Goal: Information Seeking & Learning: Learn about a topic

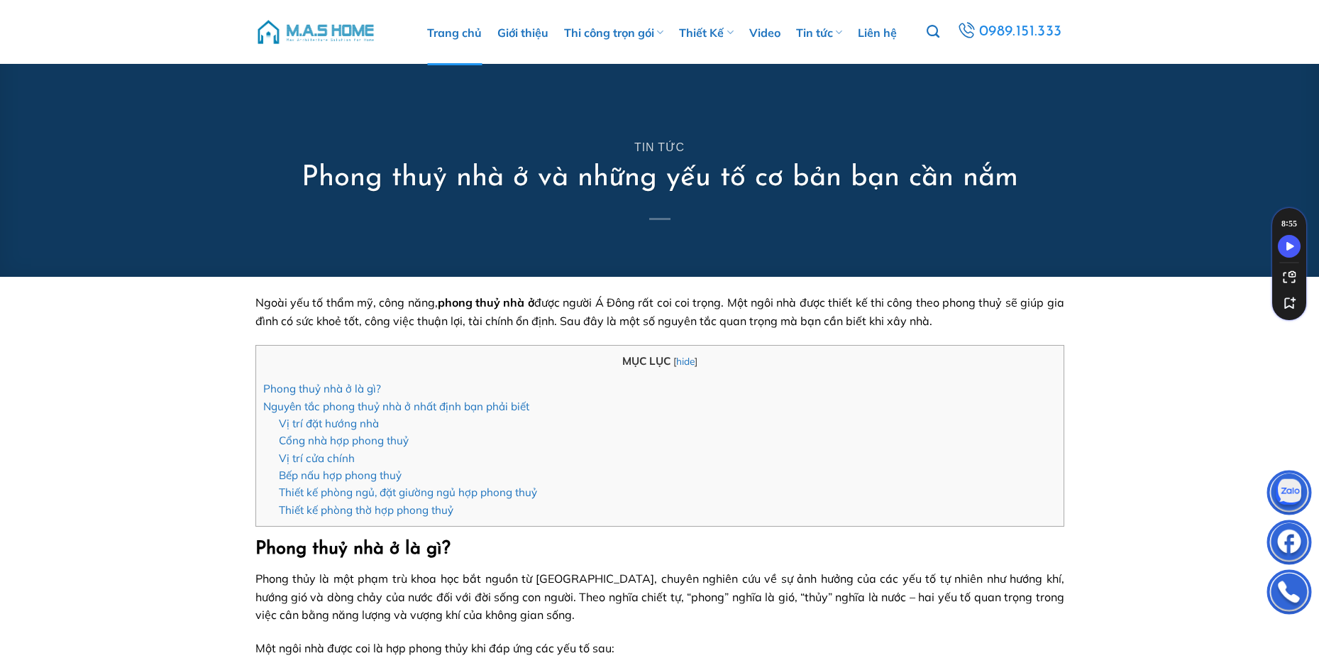
click at [455, 30] on link "Trang chủ" at bounding box center [454, 32] width 55 height 65
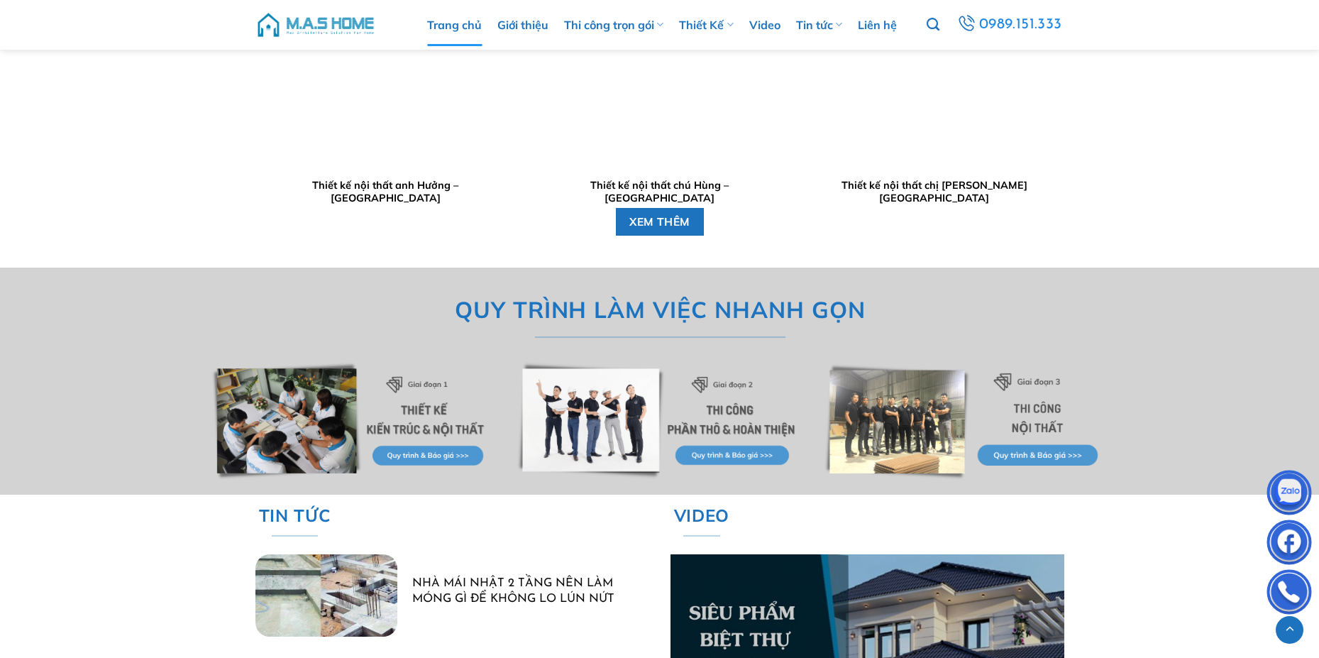
scroll to position [3902, 0]
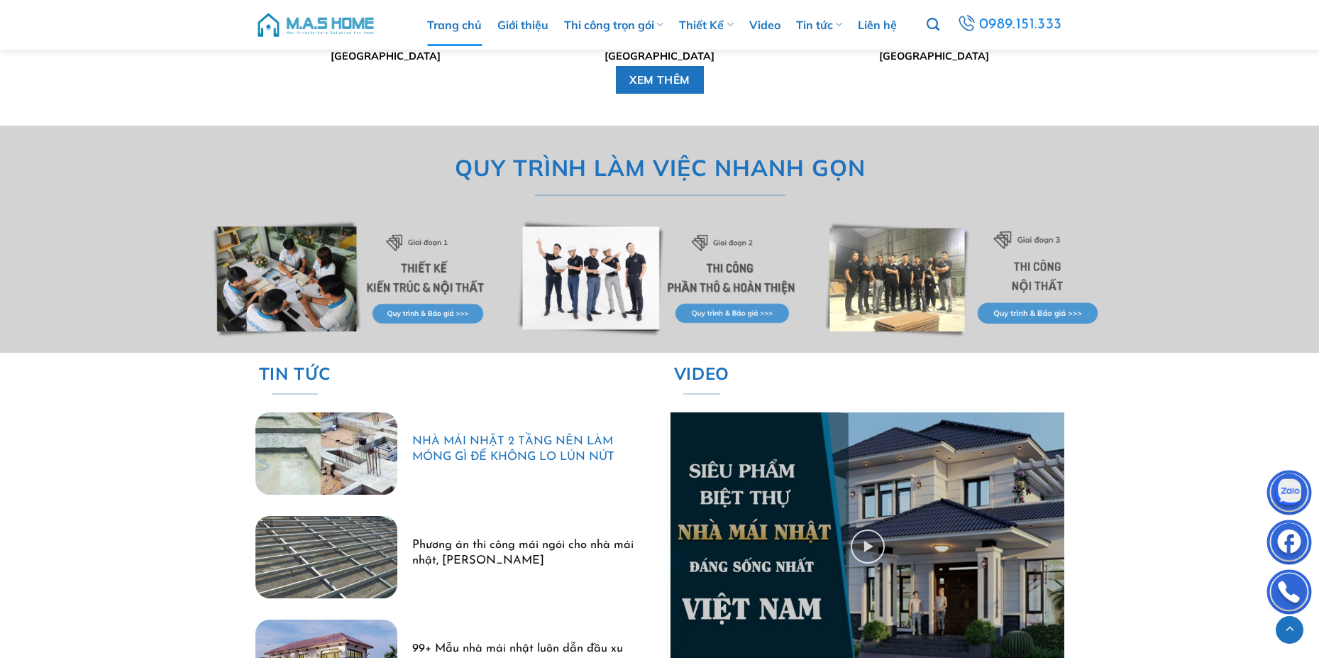
click at [521, 453] on link "NHÀ MÁI NHẬT 2 TẦNG NÊN LÀM MÓNG GÌ ĐỂ KHÔNG LO LÚN NỨT" at bounding box center [522, 450] width 221 height 31
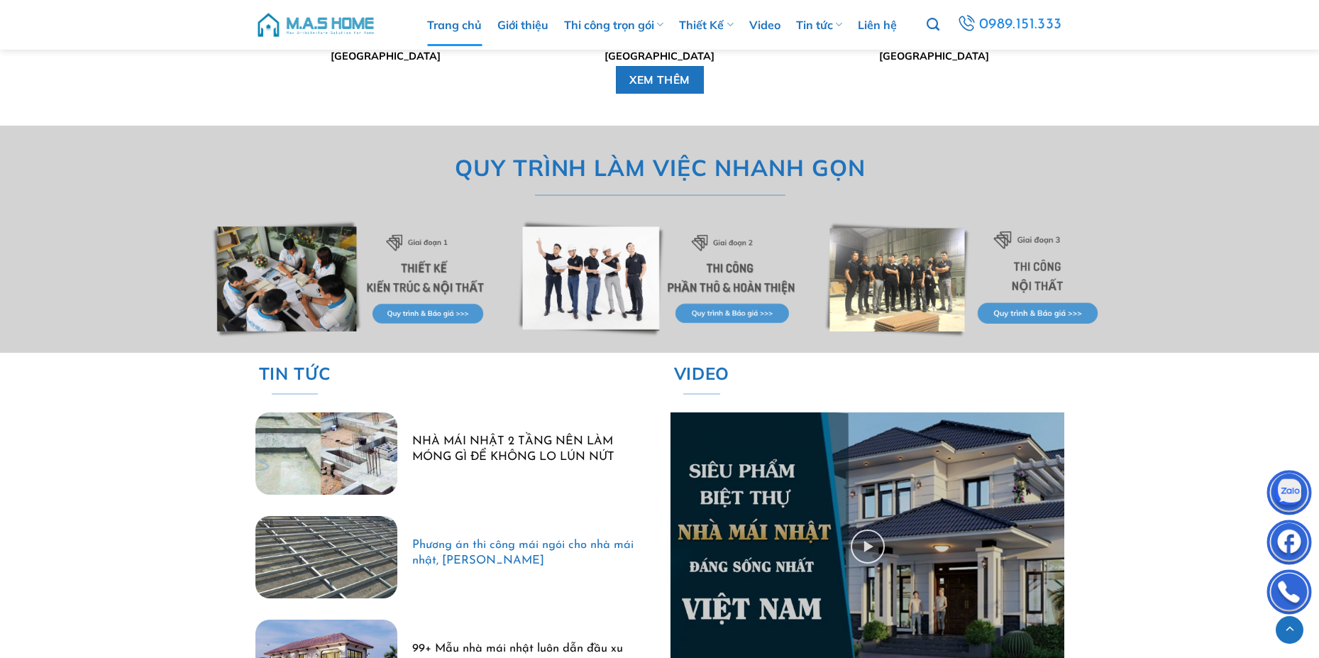
click at [519, 542] on link "Phương án thi công mái ngói cho nhà mái nhật, [PERSON_NAME]" at bounding box center [522, 553] width 221 height 31
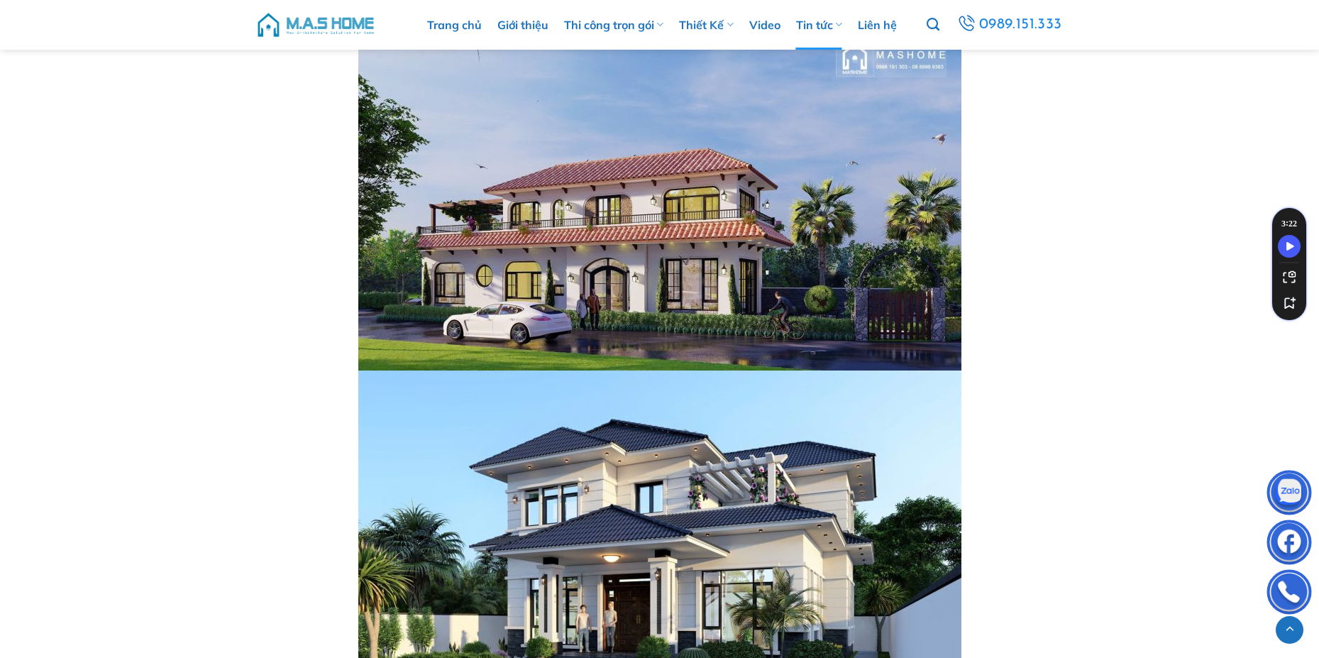
scroll to position [4966, 0]
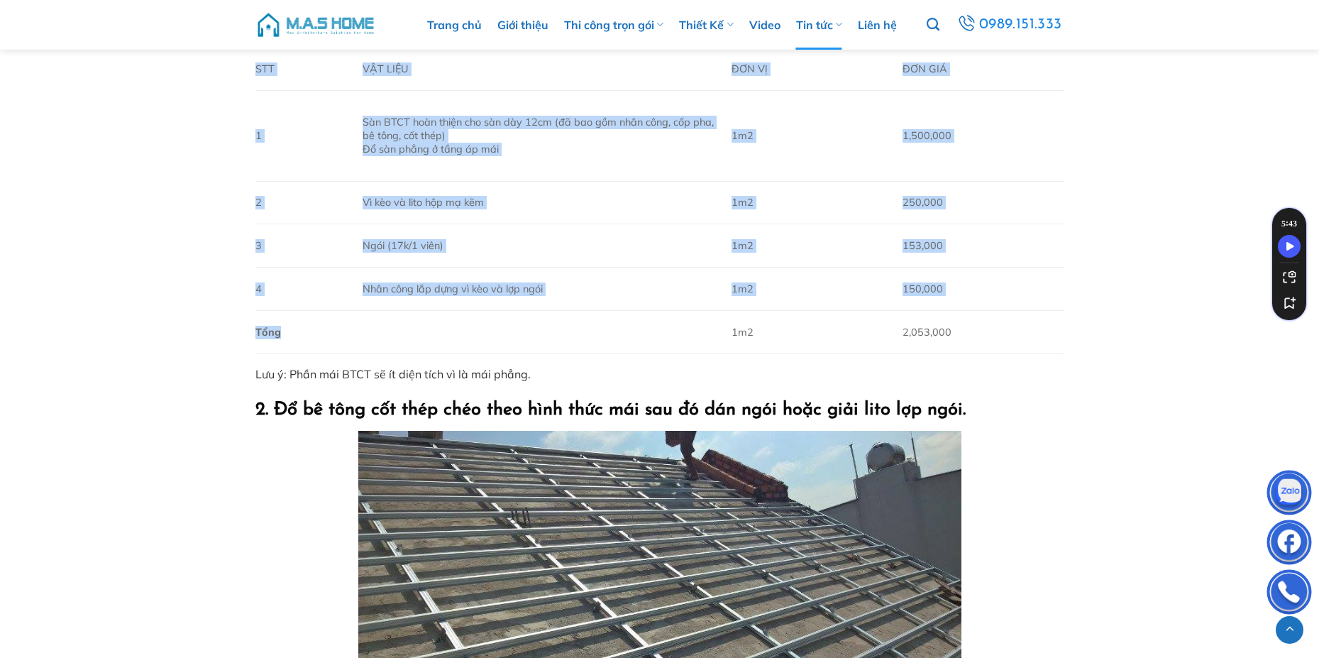
scroll to position [1774, 0]
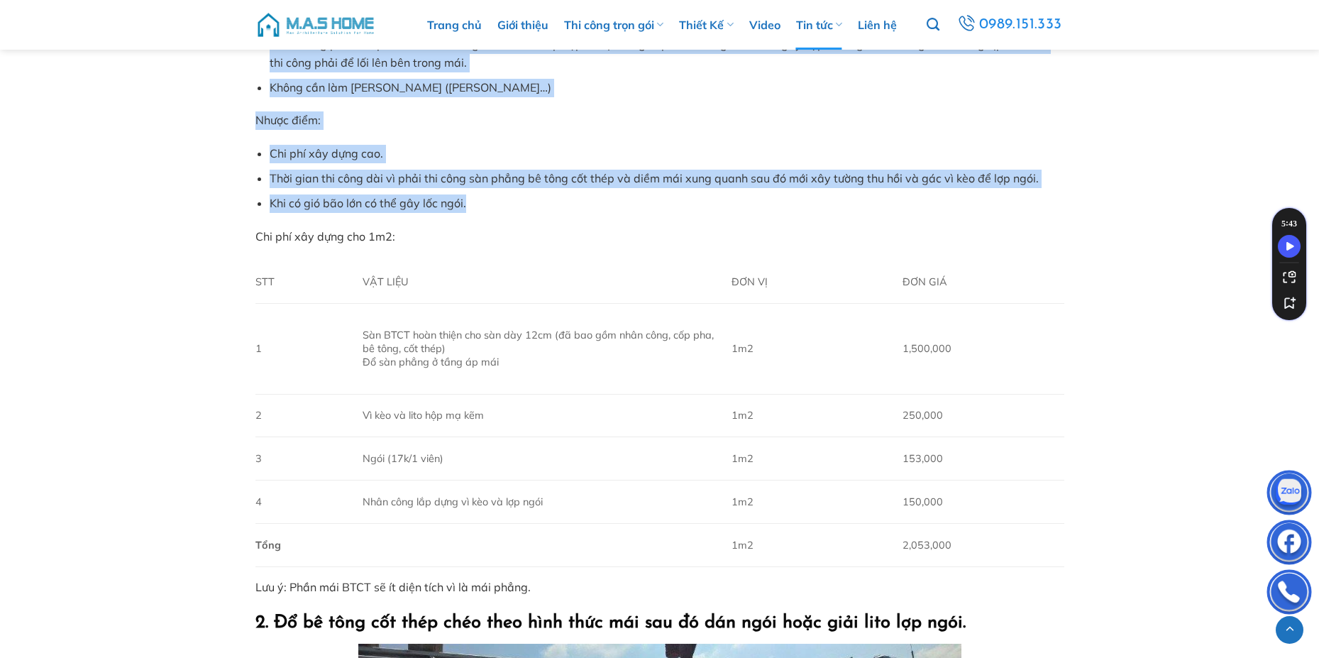
drag, startPoint x: 232, startPoint y: 423, endPoint x: 552, endPoint y: 204, distance: 387.8
copy div "Mái lợp ngói cho nhà mái nhật , mái thái Mái là một bộ phận không thể thiếu của…"
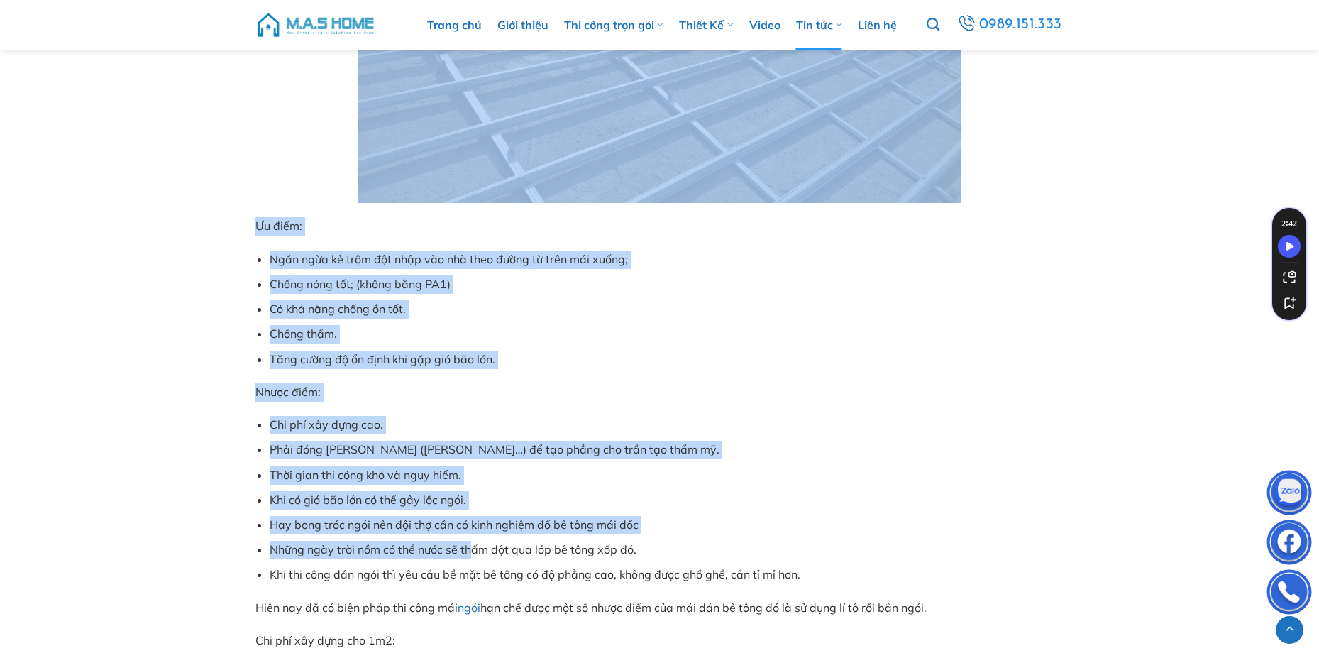
scroll to position [2767, 0]
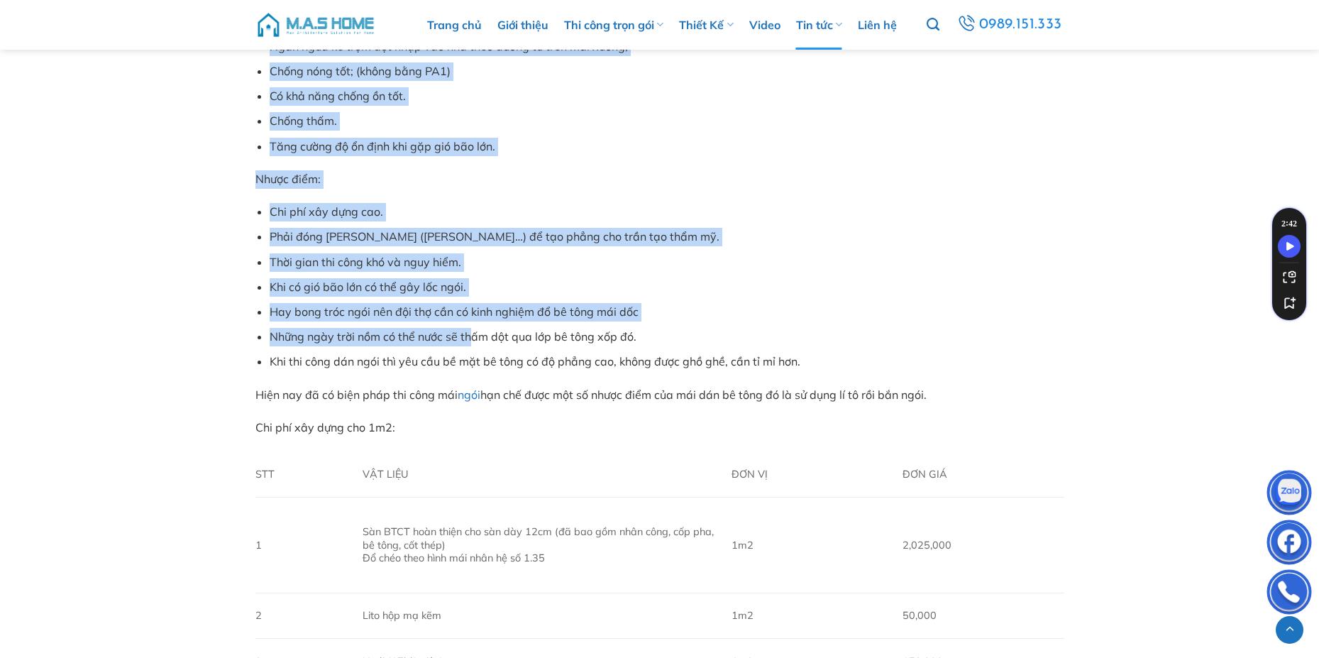
drag, startPoint x: 245, startPoint y: 303, endPoint x: 983, endPoint y: 375, distance: 741.3
click at [983, 375] on div "MỤC LỤC [ hide ] Mái lợp ngói cho nhà mái nhật, mái thái 1. Đổ sàn phẳng bê tôn…" at bounding box center [660, 565] width 830 height 6110
copy div "Lưu ý: Phần mái BTCT sẽ ít diện tích vì là mái phẳng. 2. Đổ bê tông cốt thép ch…"
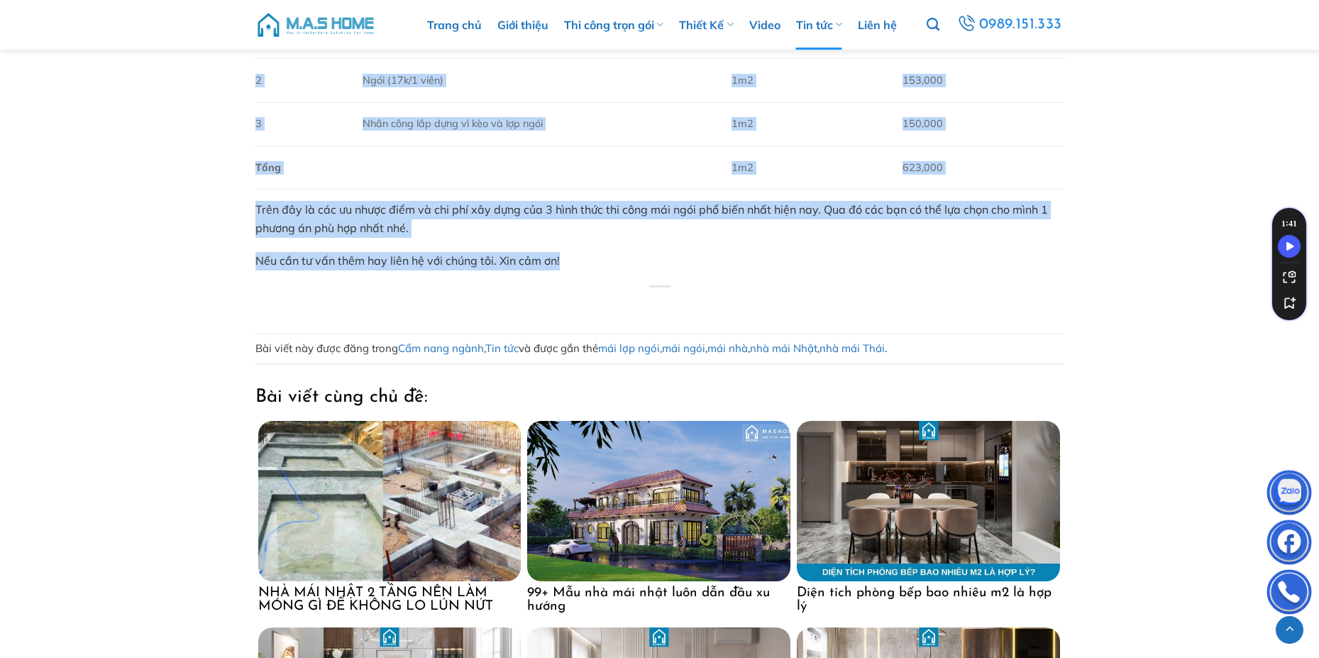
scroll to position [4186, 0]
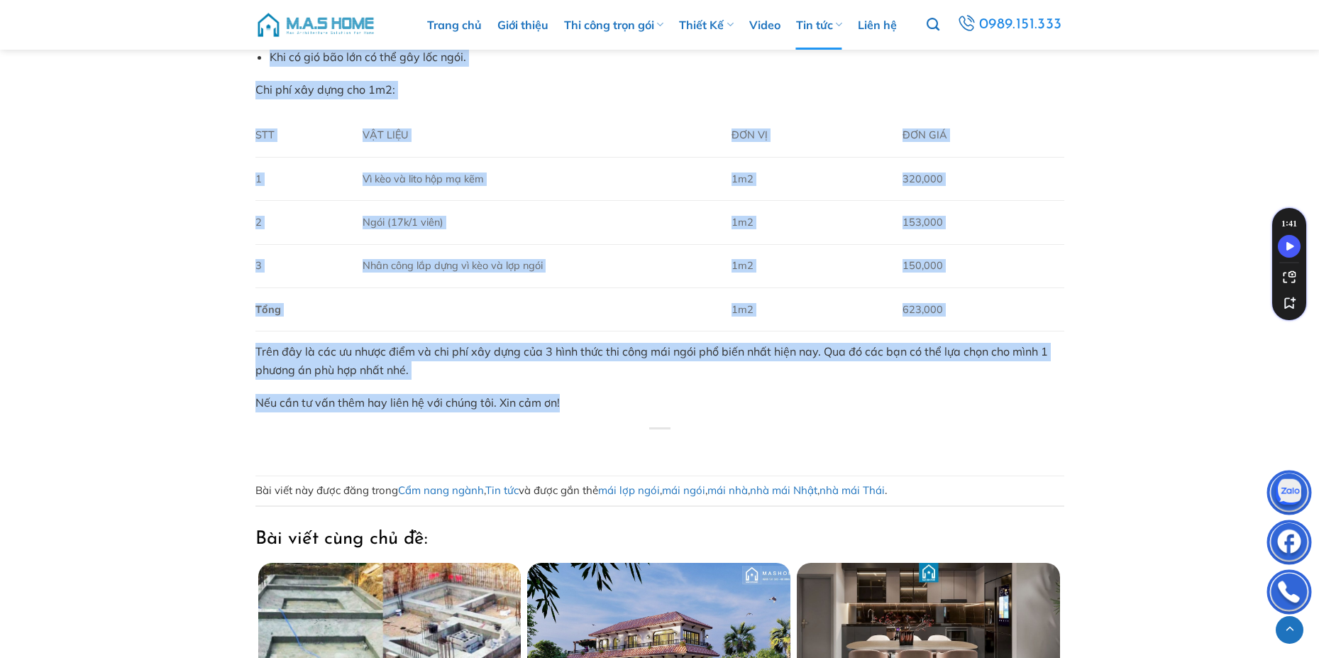
drag, startPoint x: 248, startPoint y: 443, endPoint x: 737, endPoint y: 380, distance: 493.5
click at [631, 411] on p "Nếu cần tư vấn thêm hay liên hệ với chúng tôi. Xin cảm ơn!" at bounding box center [659, 403] width 809 height 18
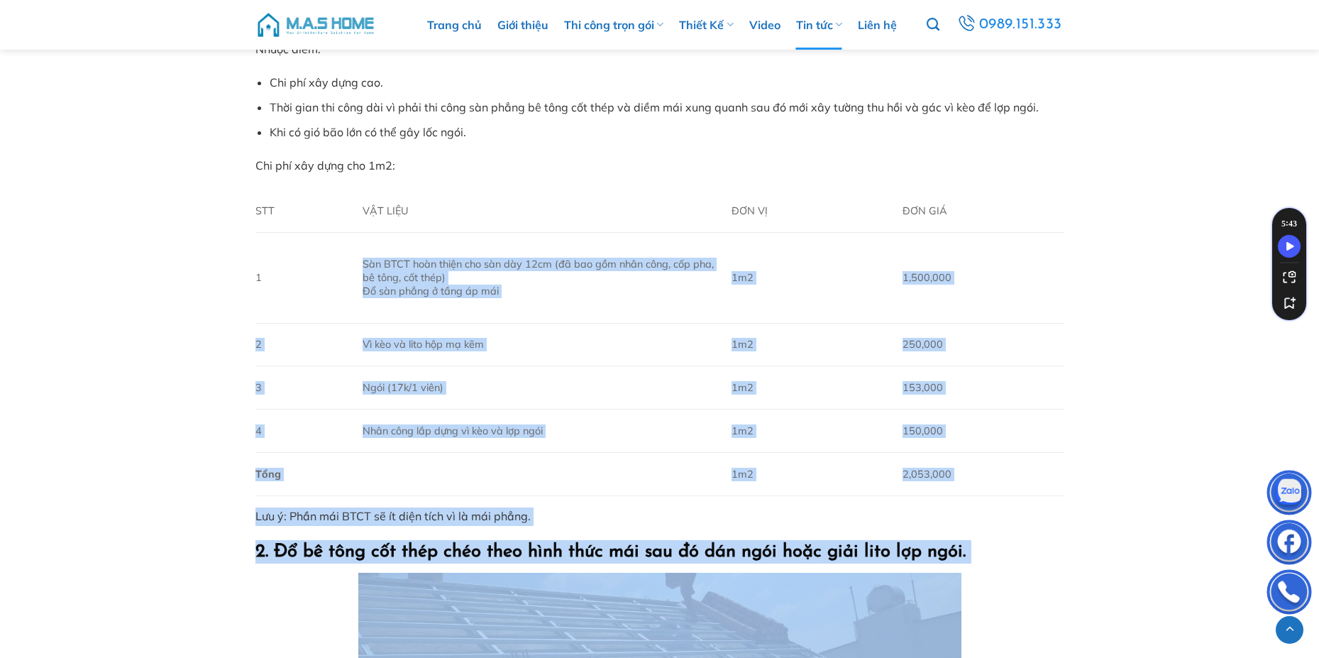
scroll to position [1774, 0]
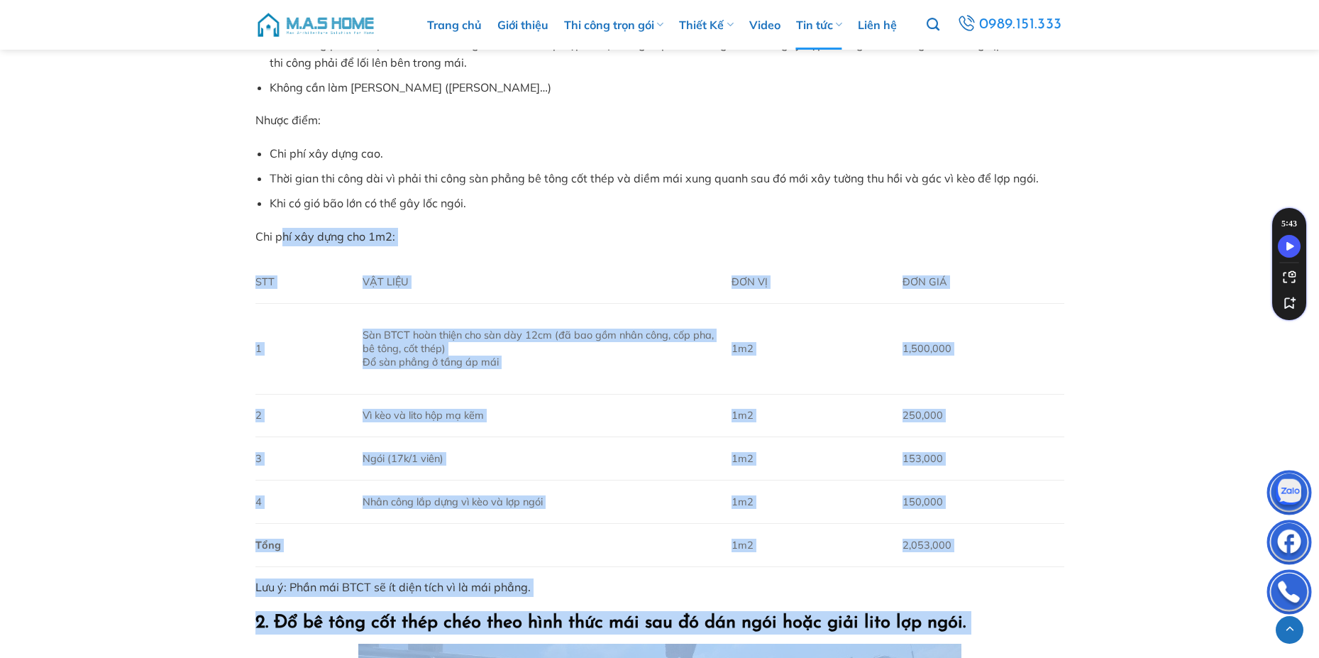
drag, startPoint x: 597, startPoint y: 411, endPoint x: 279, endPoint y: 240, distance: 361.5
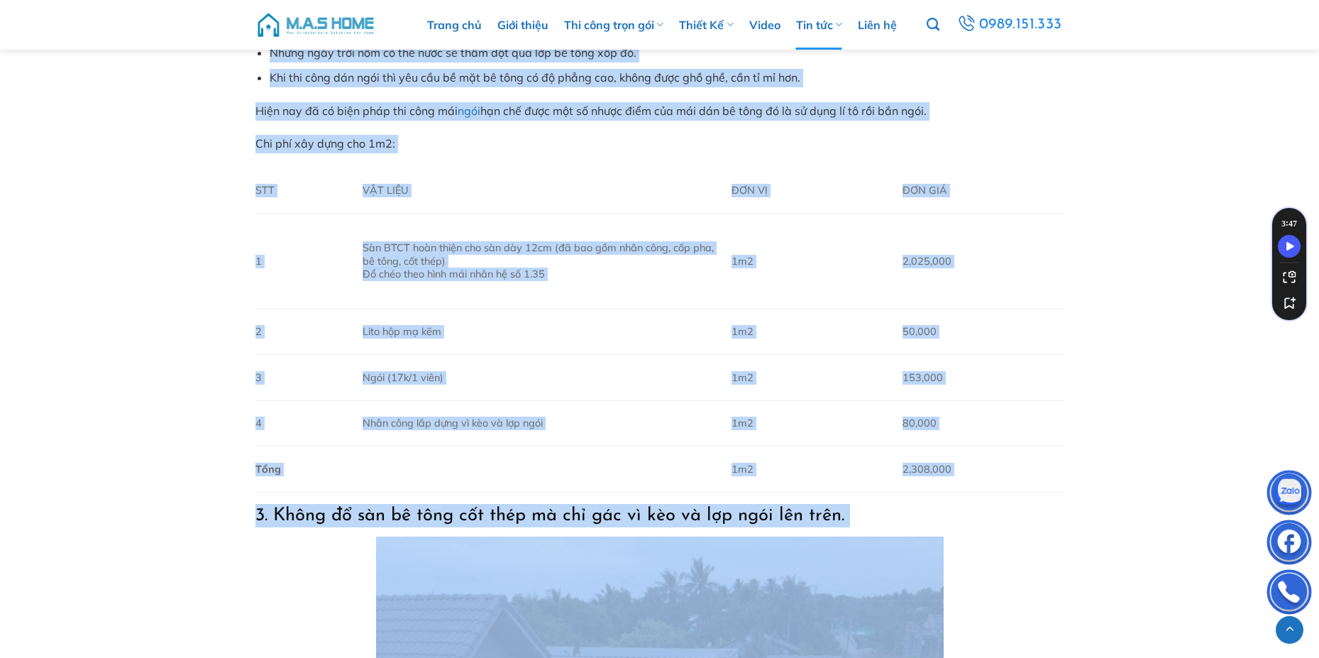
scroll to position [3121, 0]
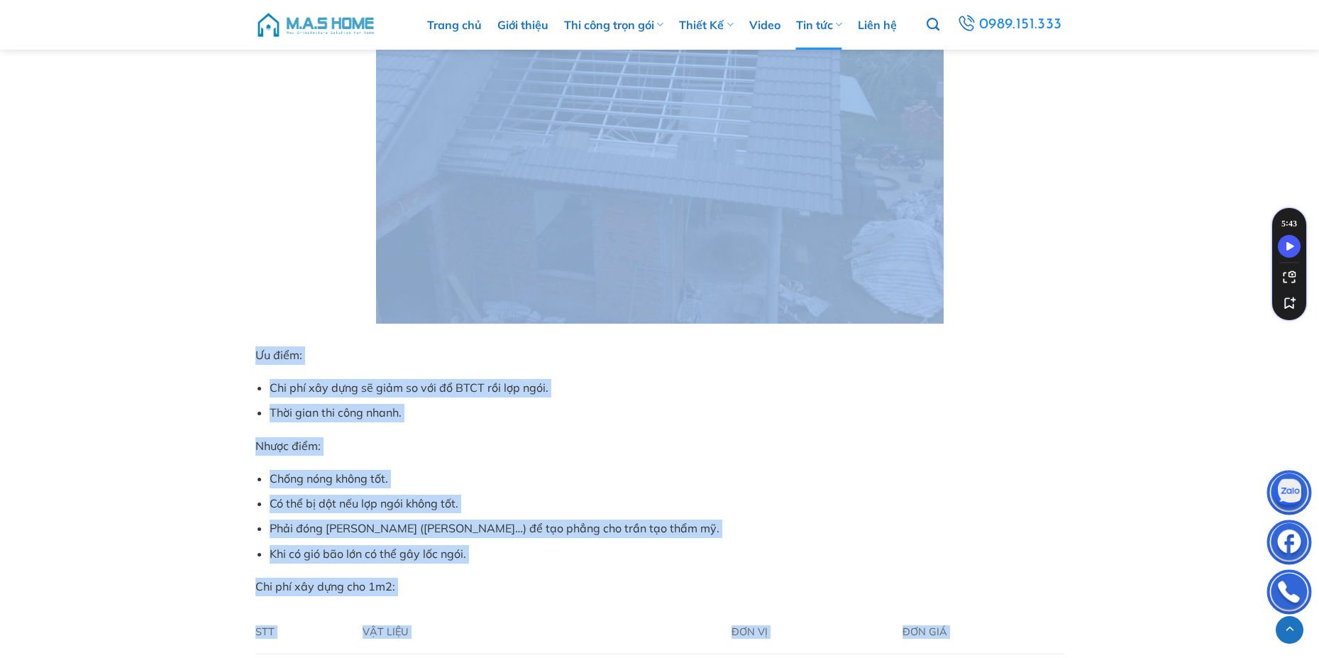
scroll to position [3831, 0]
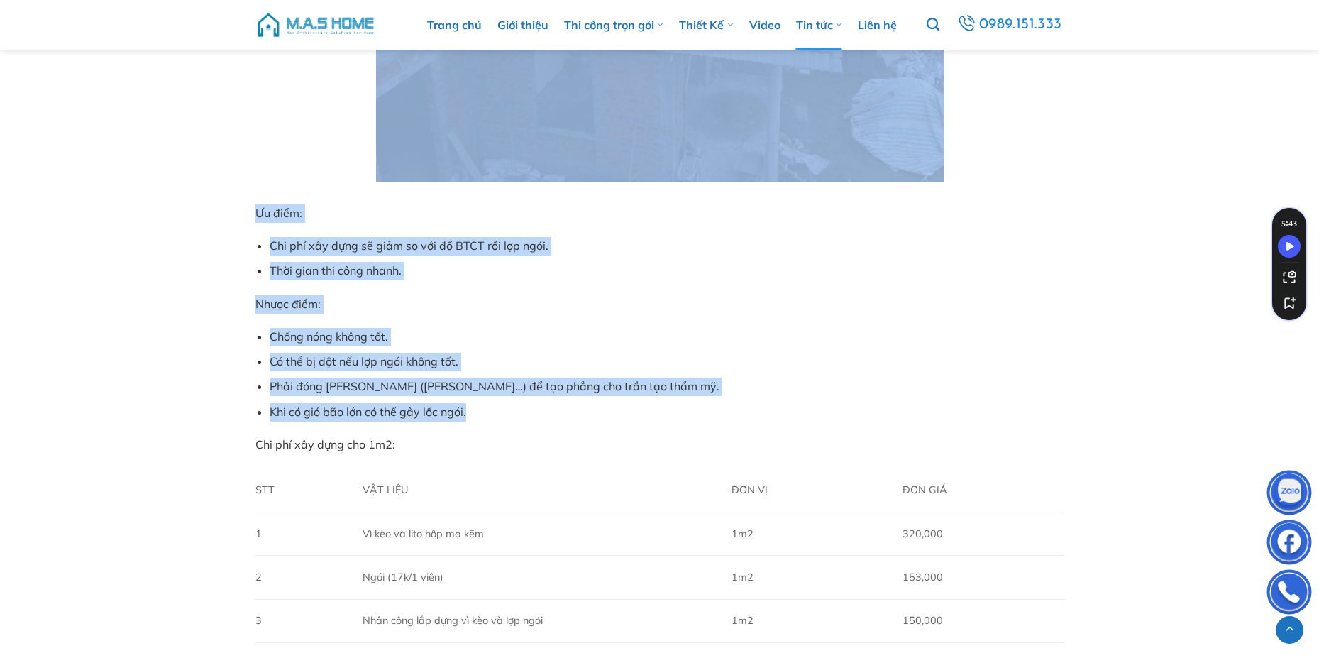
drag, startPoint x: 249, startPoint y: 449, endPoint x: 477, endPoint y: 412, distance: 231.4
copy div "3. Không đổ sàn bê tông cốt thép mà chỉ gác vì kèo và lợp ngói lên trên. Ưu điể…"
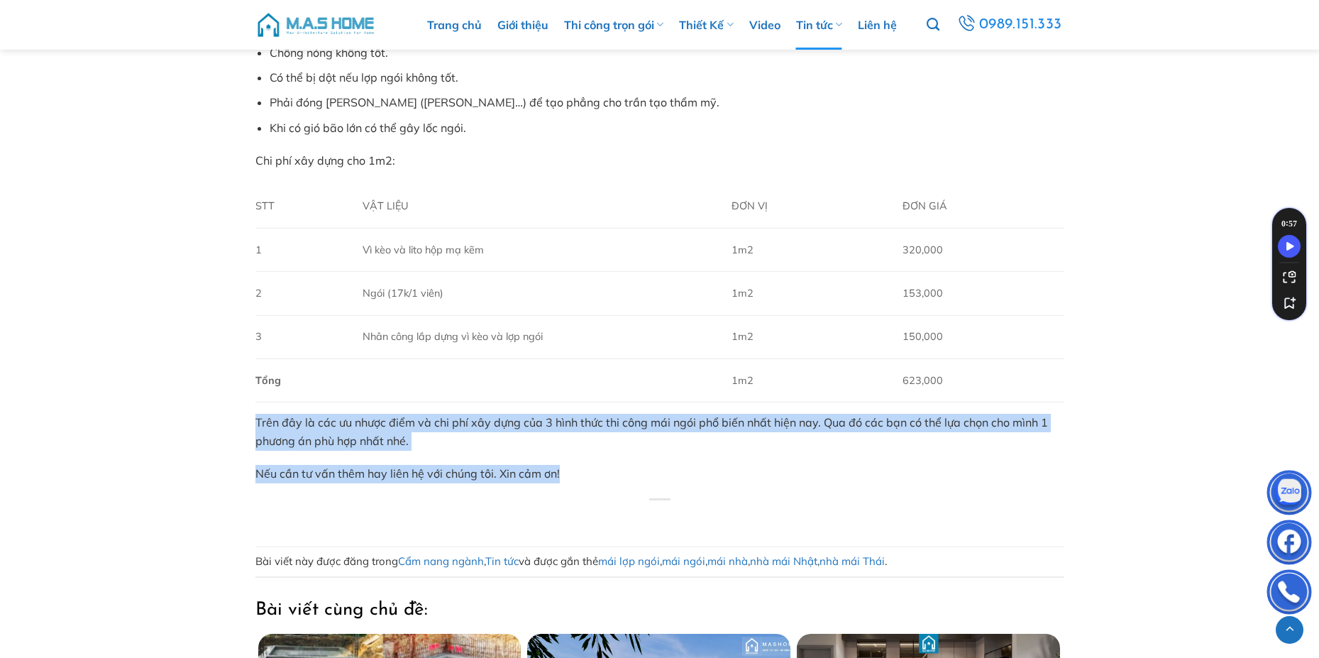
drag, startPoint x: 253, startPoint y: 423, endPoint x: 587, endPoint y: 477, distance: 339.2
copy div "Trên đây là các ưu nhược điểm và chi phí xây dựng của 3 hình thức thi công mái …"
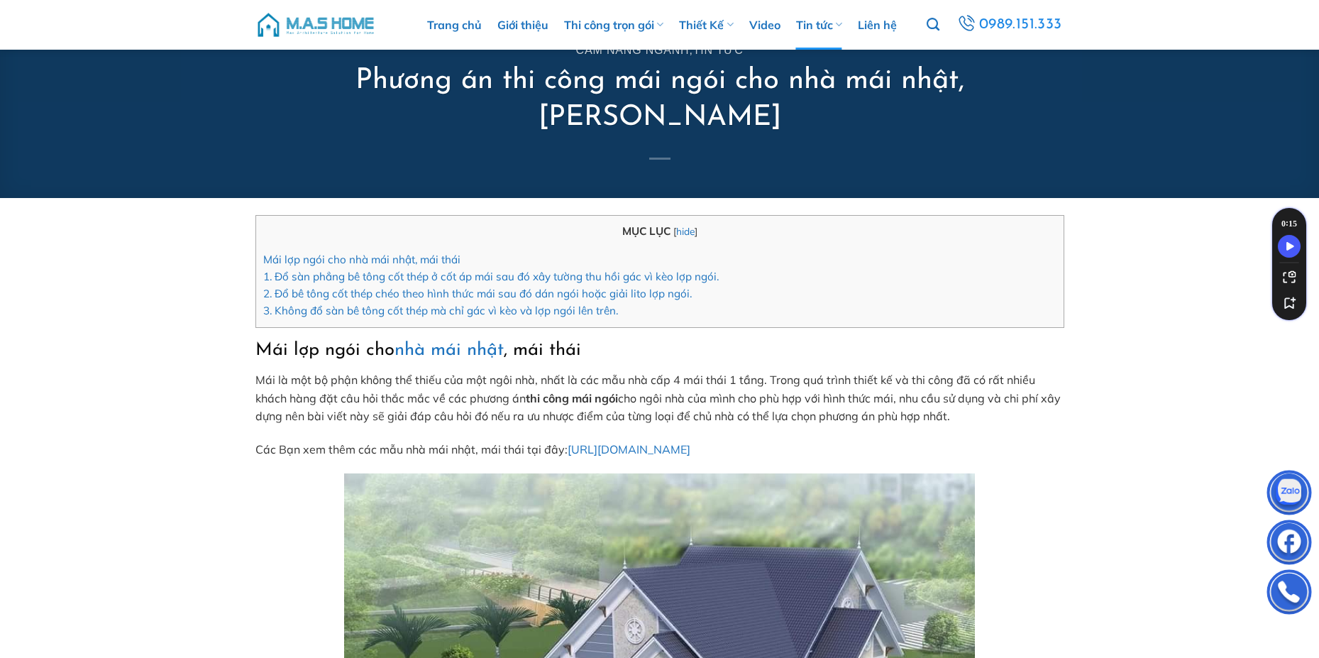
scroll to position [0, 0]
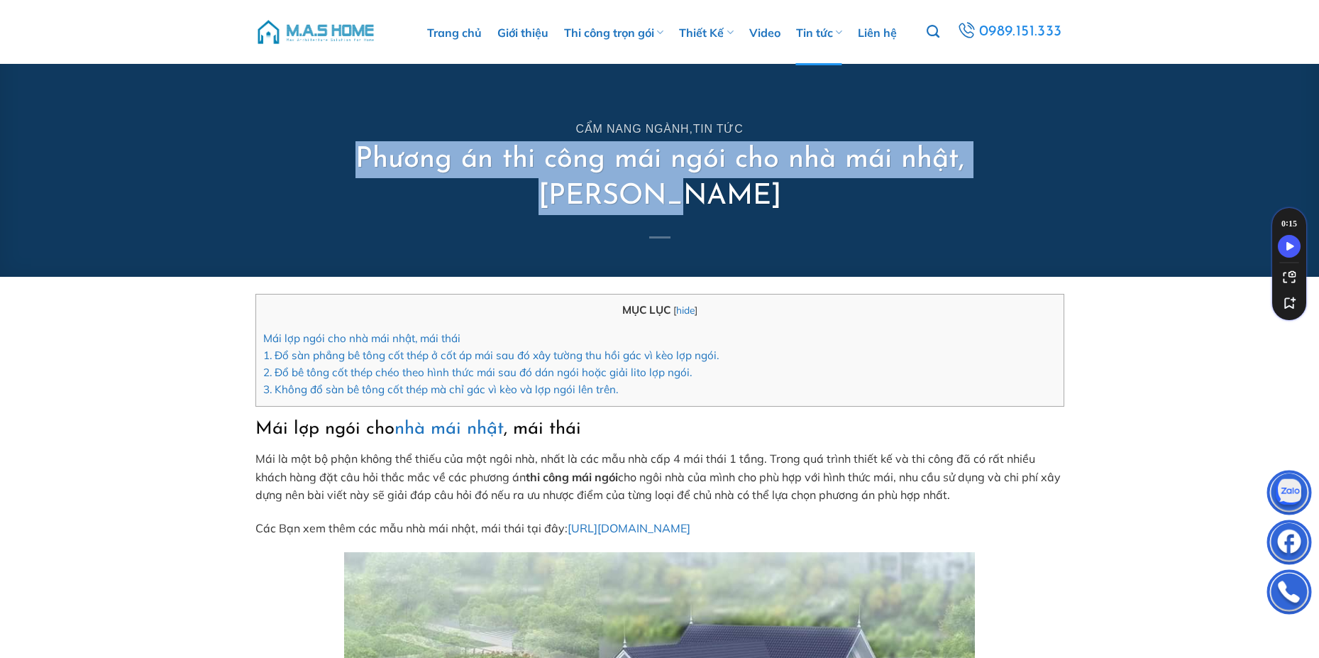
drag, startPoint x: 272, startPoint y: 177, endPoint x: 1023, endPoint y: 165, distance: 751.4
click at [1023, 165] on div "Cẩm nang ngành , Tin tức Phương án thi công mái ngói cho nhà mái nhật, mái thái" at bounding box center [660, 170] width 830 height 213
copy h1 "Phương án thi công mái ngói cho nhà mái nhật, [PERSON_NAME]"
click at [272, 34] on img at bounding box center [315, 32] width 121 height 43
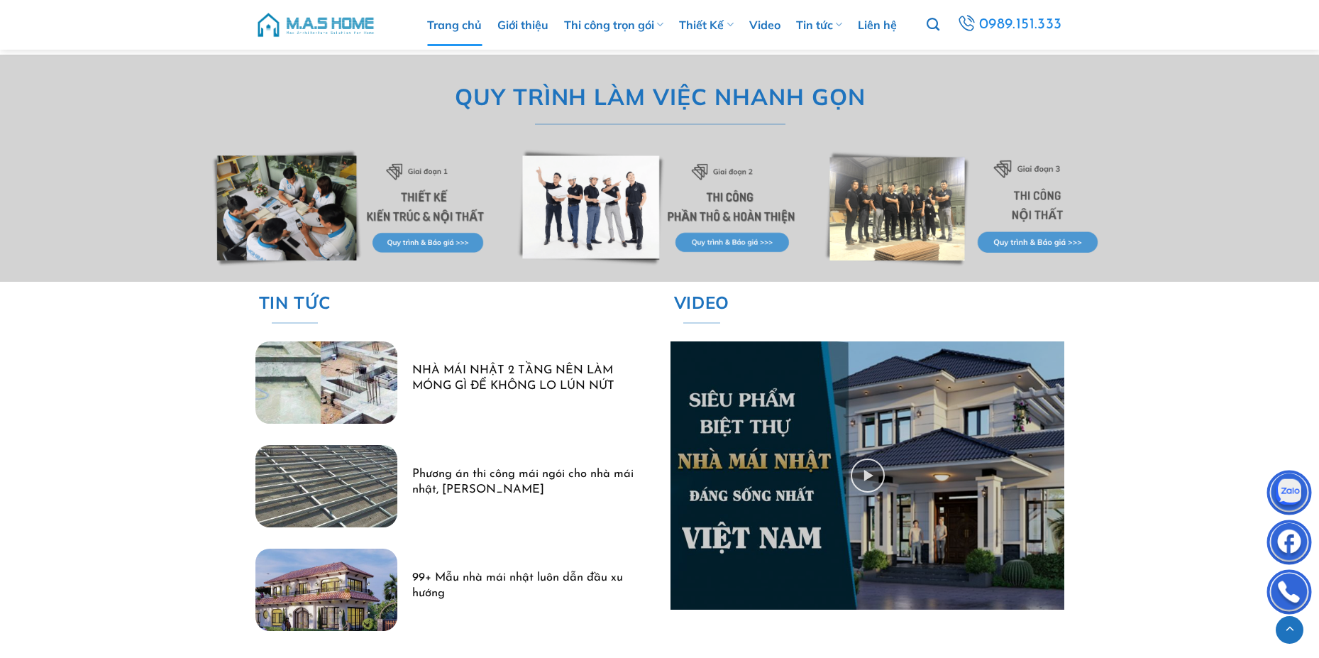
scroll to position [4186, 0]
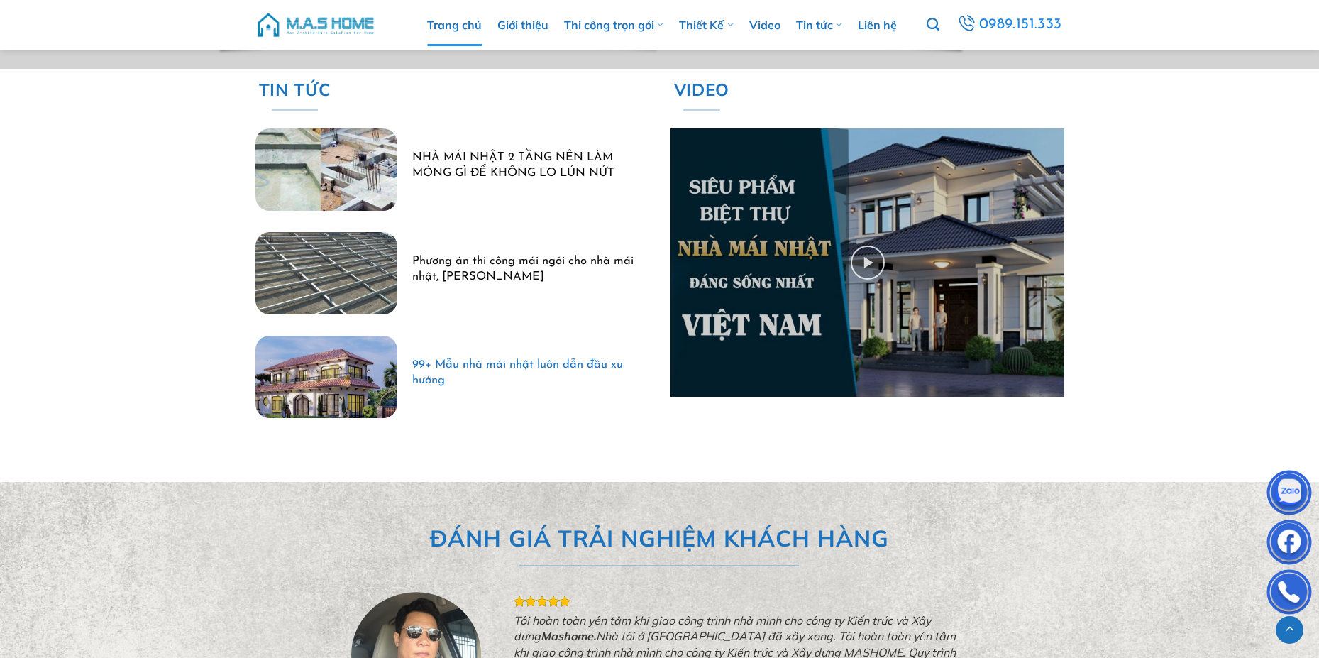
click at [524, 367] on link "99+ Mẫu nhà mái nhật luôn dẫn đầu xu hướng" at bounding box center [522, 373] width 221 height 31
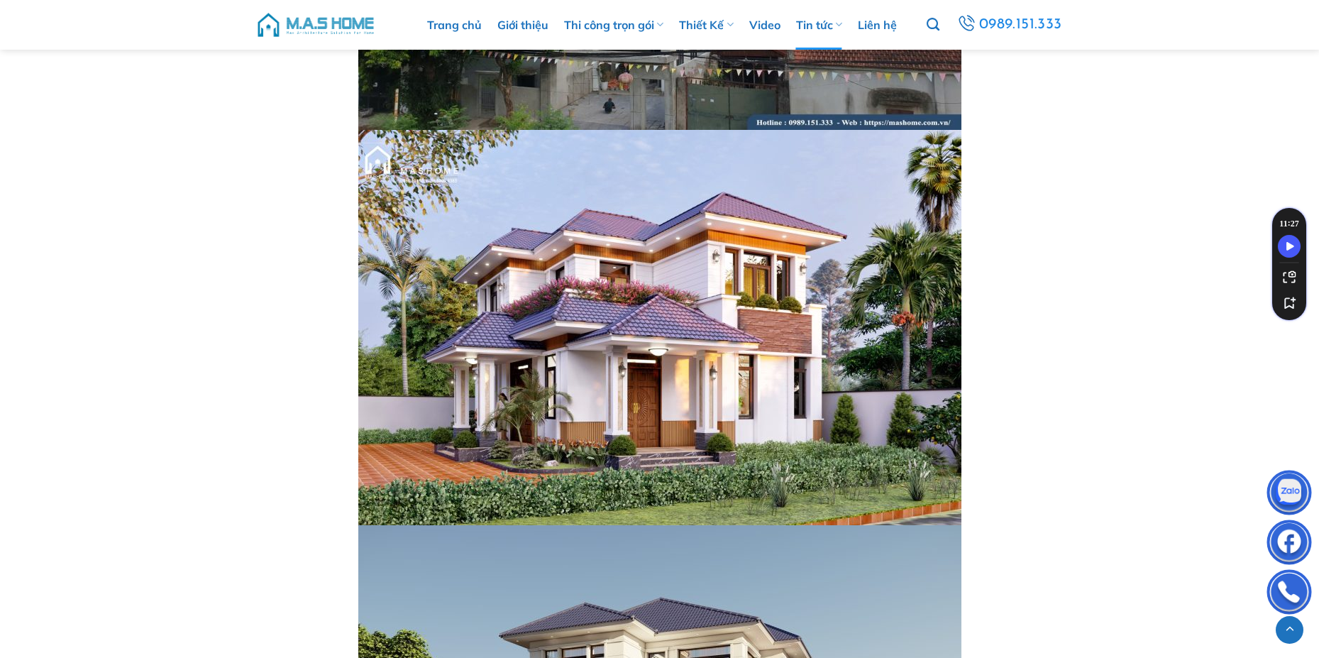
scroll to position [5959, 0]
